Goal: Unclear: Browse casually

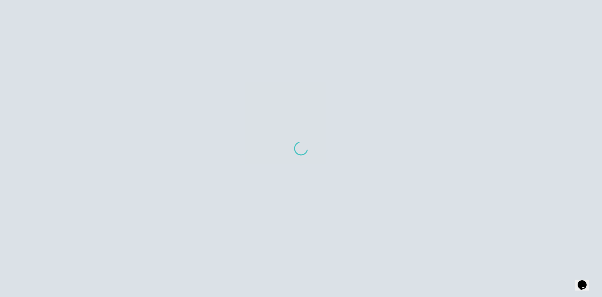
click at [354, 46] on div at bounding box center [301, 148] width 602 height 297
